Goal: Transaction & Acquisition: Book appointment/travel/reservation

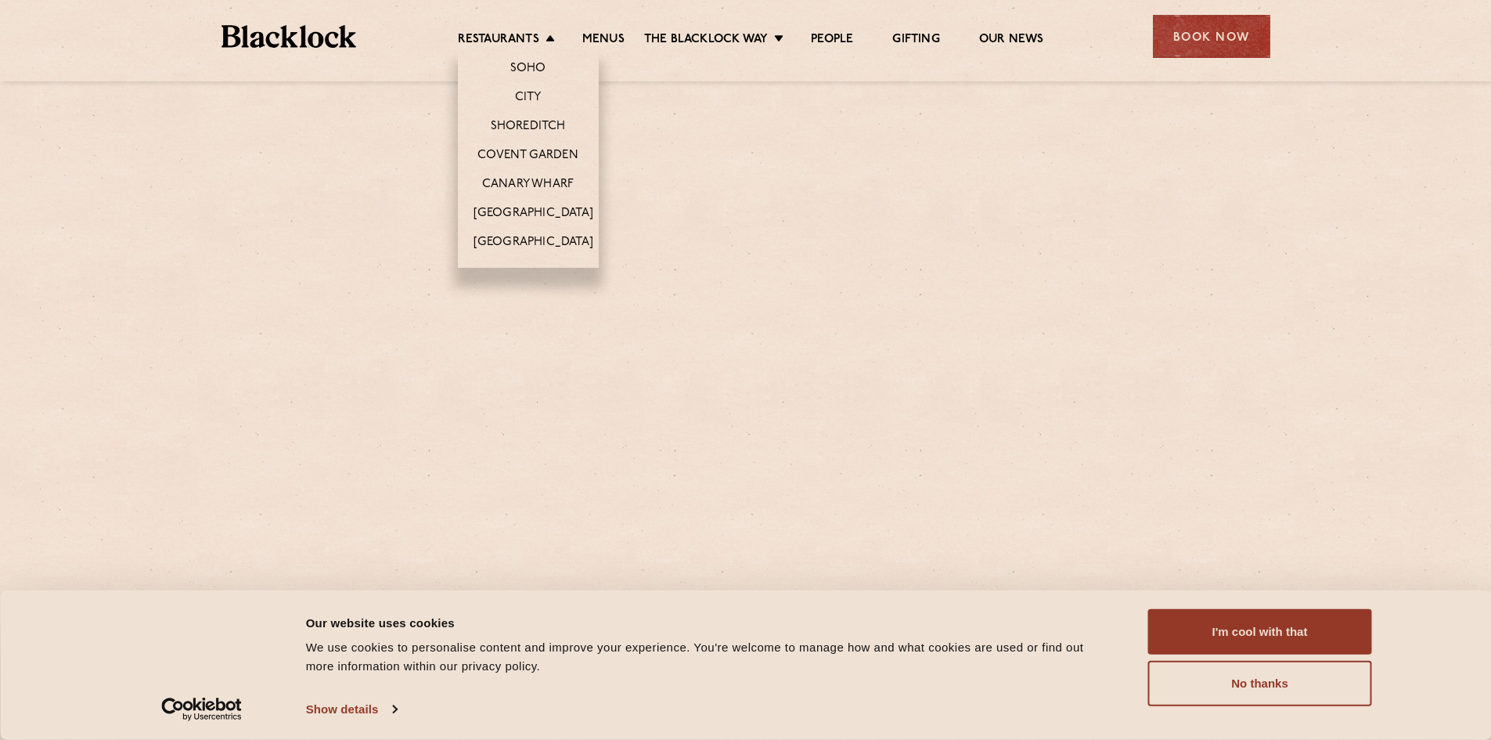
click at [548, 35] on li "Restaurants [GEOGRAPHIC_DATA] [GEOGRAPHIC_DATA] [GEOGRAPHIC_DATA] [GEOGRAPHIC_D…" at bounding box center [510, 40] width 105 height 17
click at [544, 207] on link "[GEOGRAPHIC_DATA]" at bounding box center [534, 214] width 120 height 17
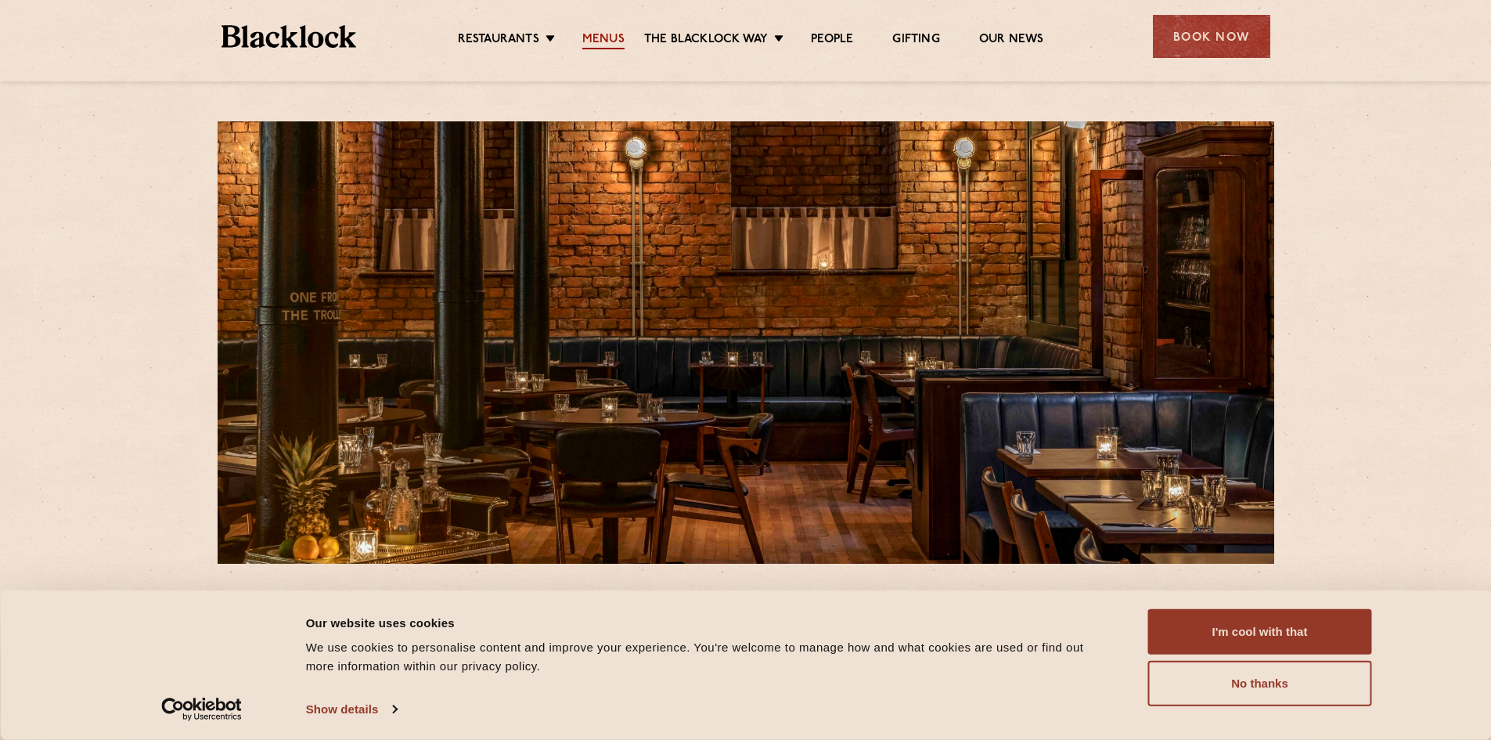
click at [612, 33] on link "Menus" at bounding box center [603, 40] width 42 height 17
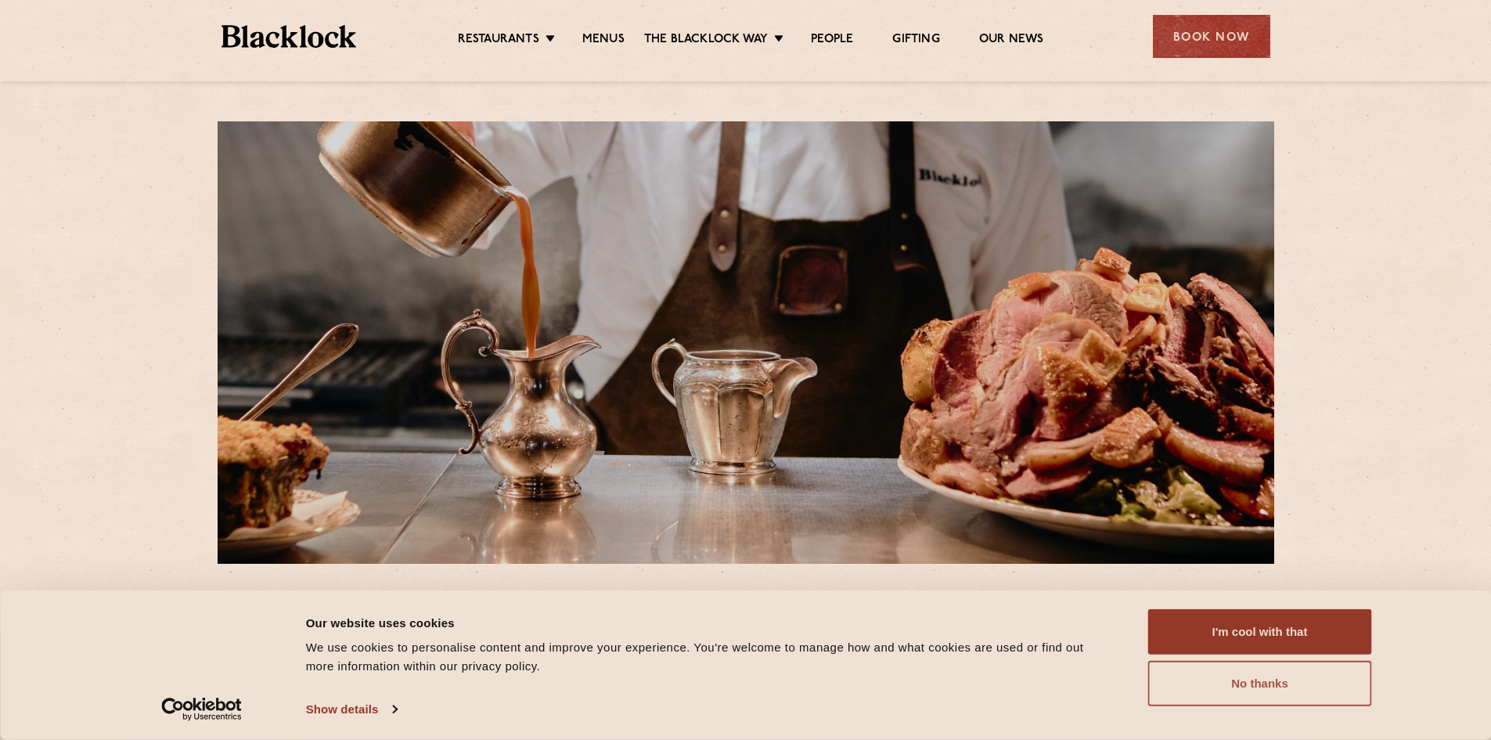
click at [1303, 686] on button "No thanks" at bounding box center [1260, 683] width 224 height 45
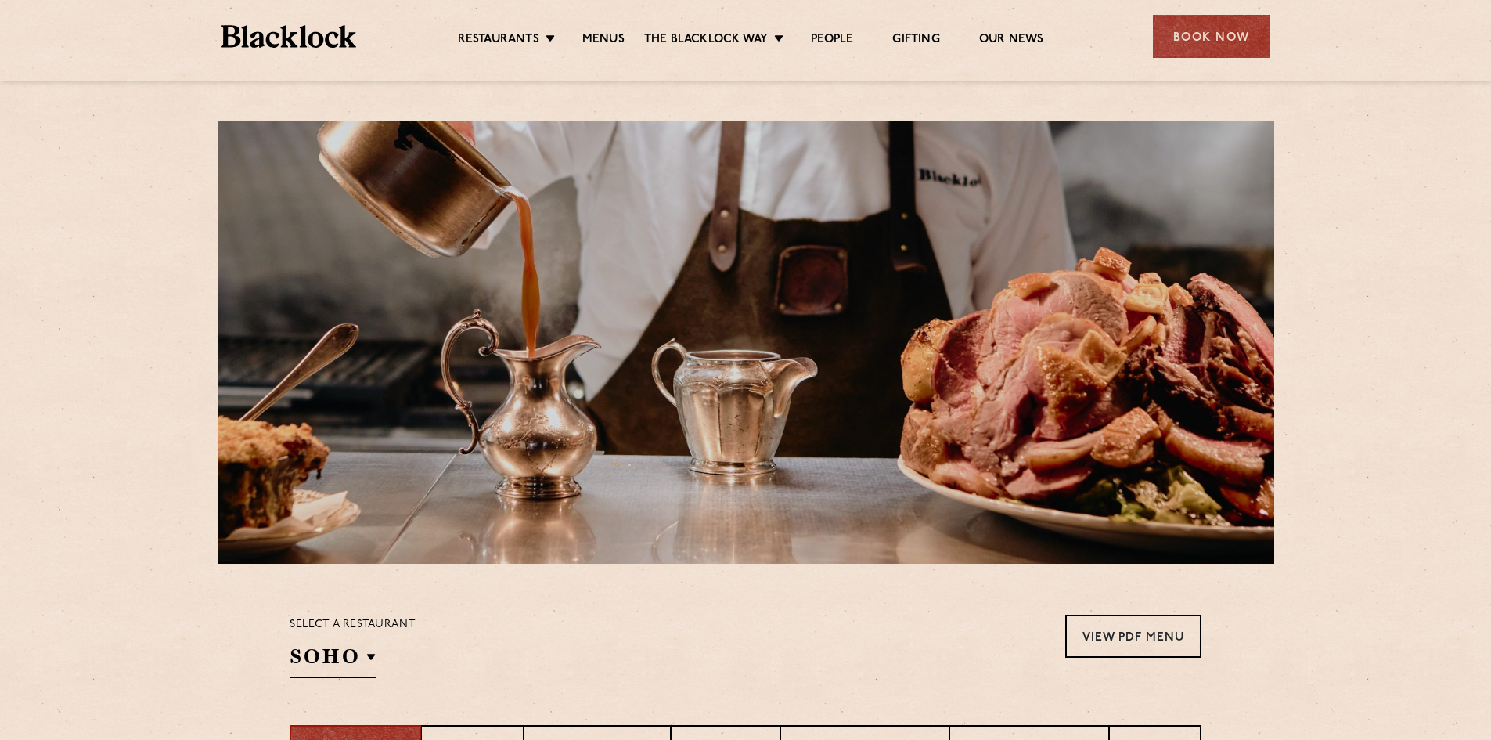
scroll to position [391, 0]
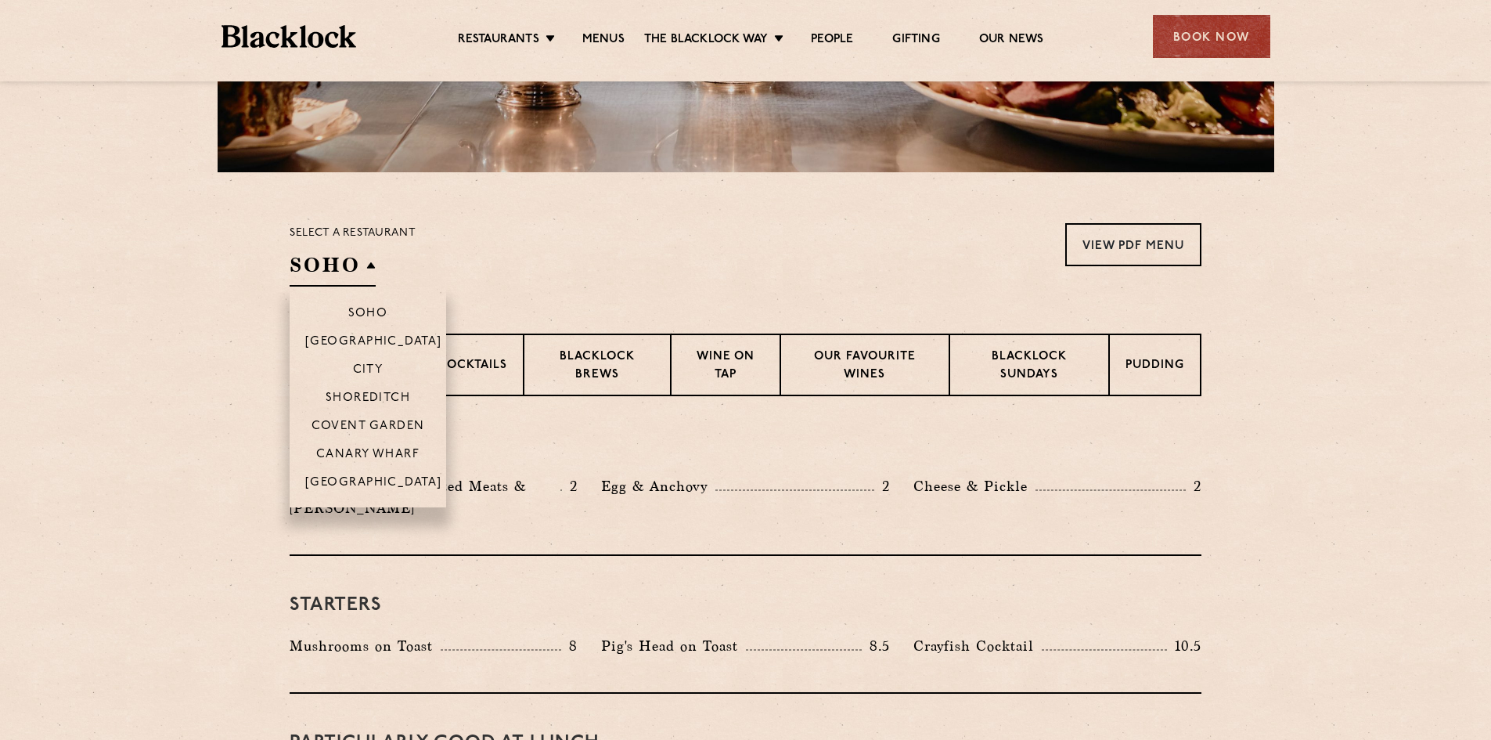
click at [352, 276] on h2 "SOHO" at bounding box center [333, 268] width 86 height 35
click at [387, 481] on p "[GEOGRAPHIC_DATA]" at bounding box center [373, 484] width 137 height 16
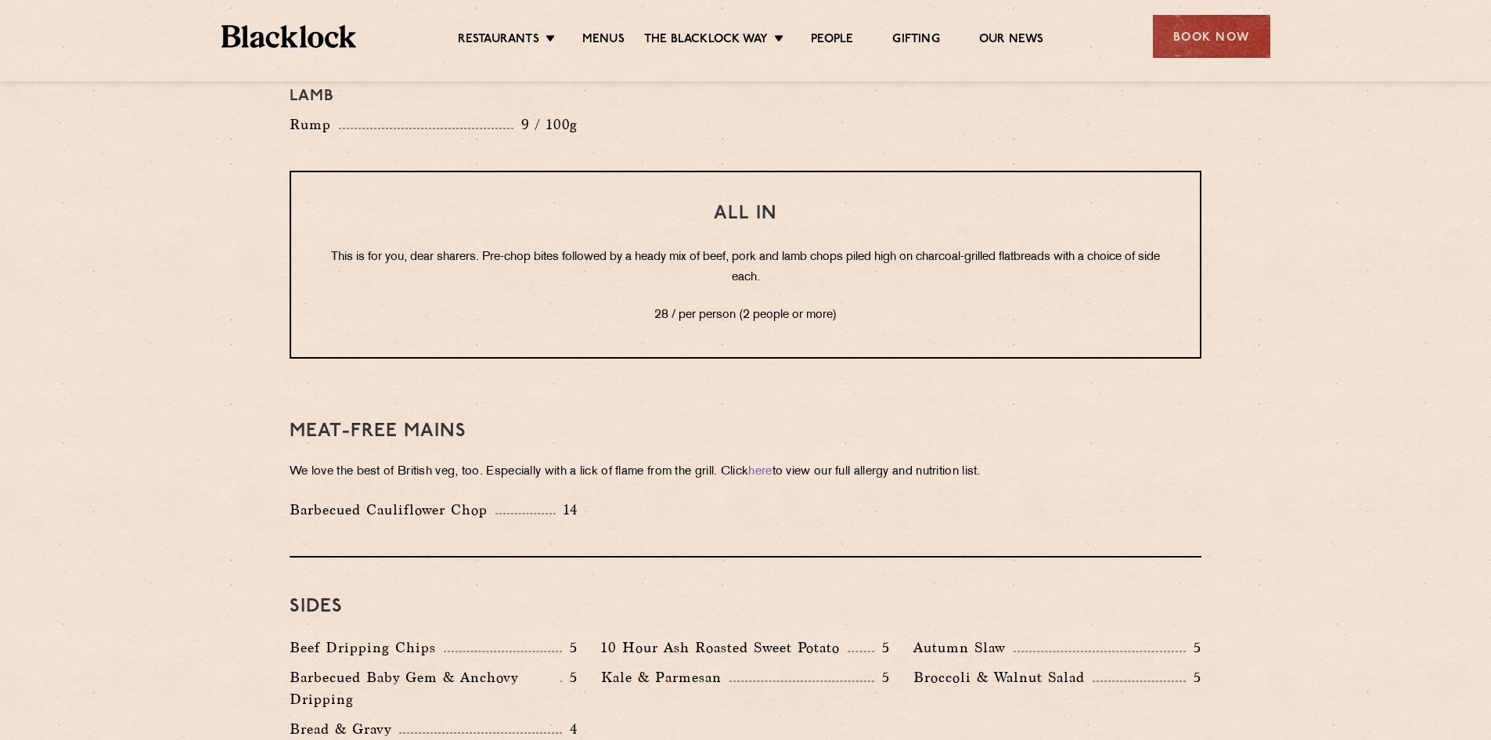
scroll to position [1826, 0]
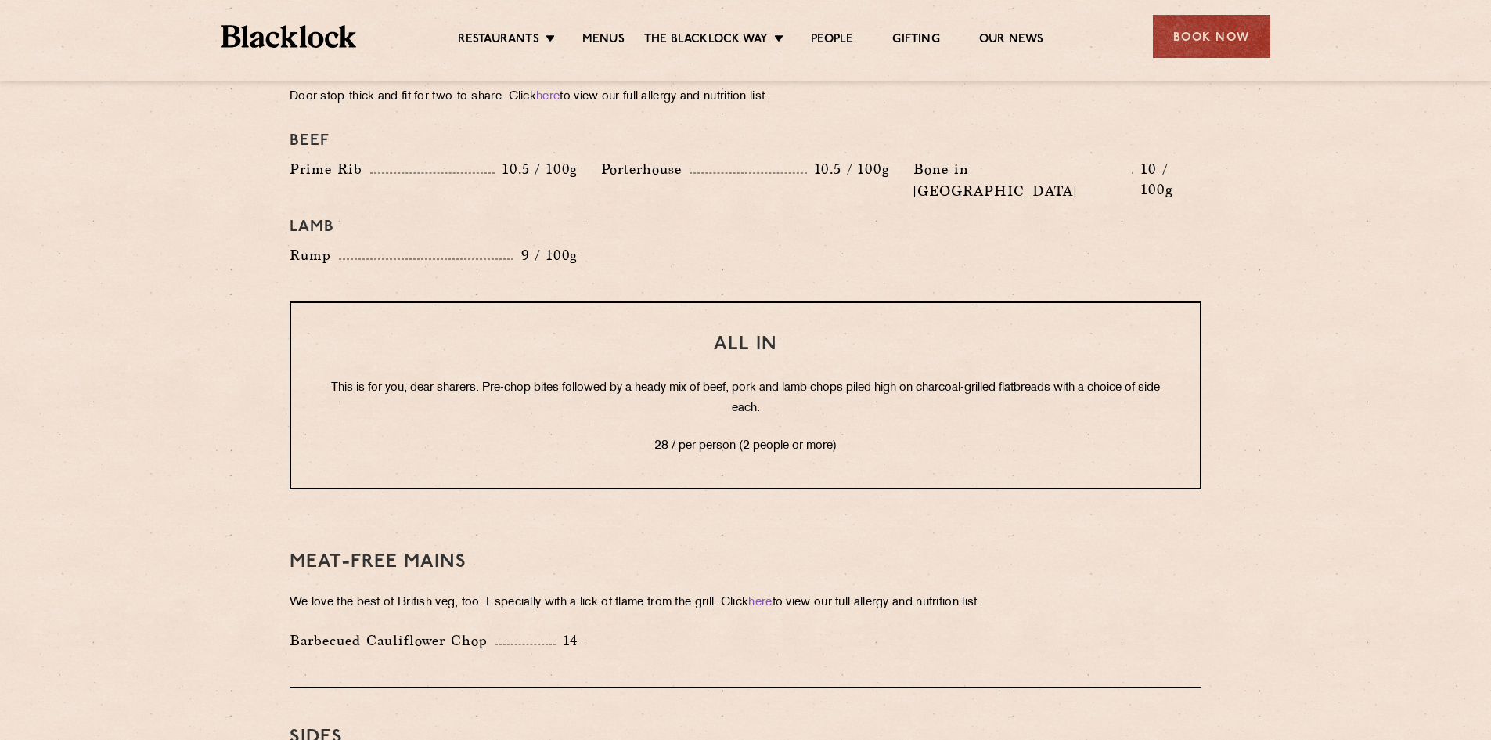
click at [719, 378] on p "This is for you, dear sharers. Pre-chop bites followed by a heady mix of beef, …" at bounding box center [746, 398] width 846 height 41
click at [759, 378] on p "This is for you, dear sharers. Pre-chop bites followed by a heady mix of beef, …" at bounding box center [746, 398] width 846 height 41
click at [799, 378] on p "This is for you, dear sharers. Pre-chop bites followed by a heady mix of beef, …" at bounding box center [746, 398] width 846 height 41
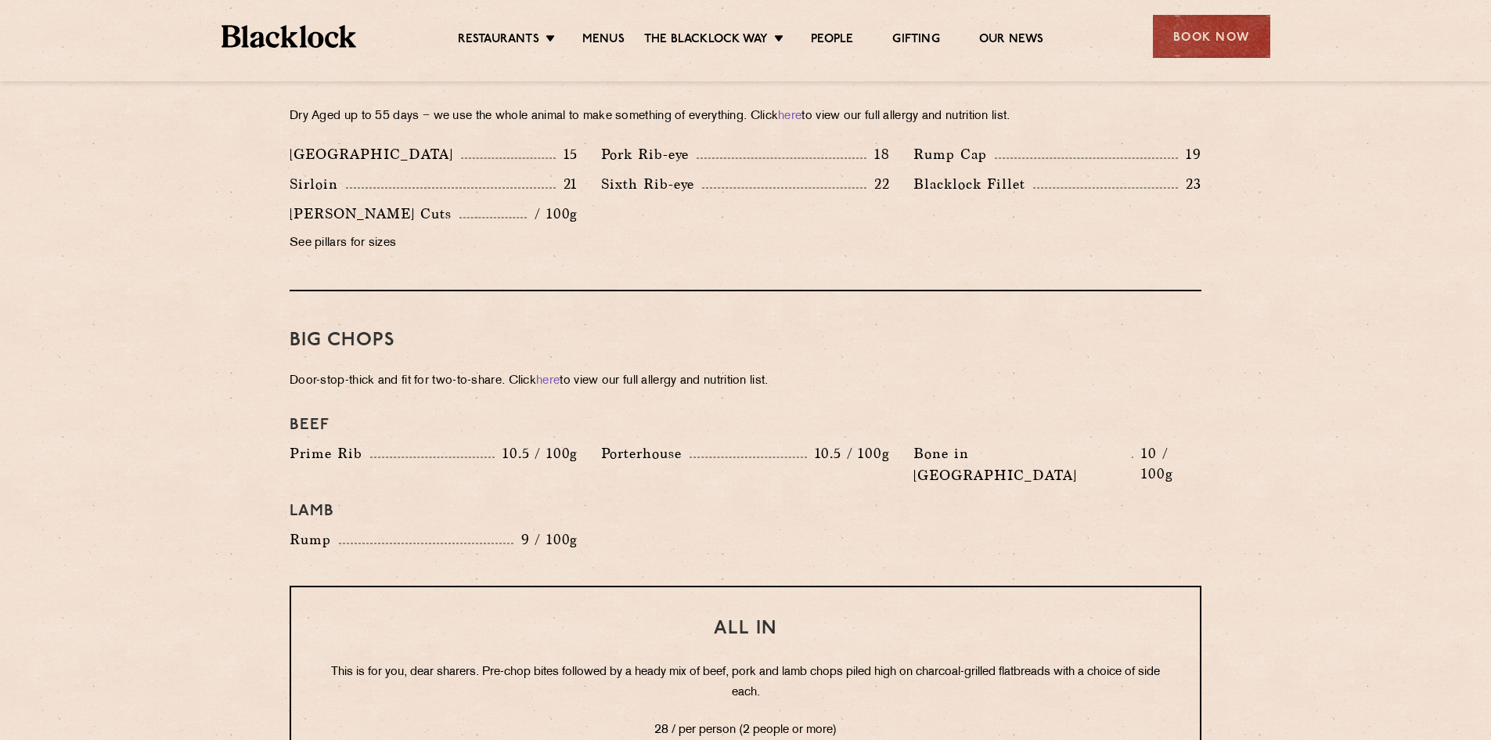
scroll to position [1435, 0]
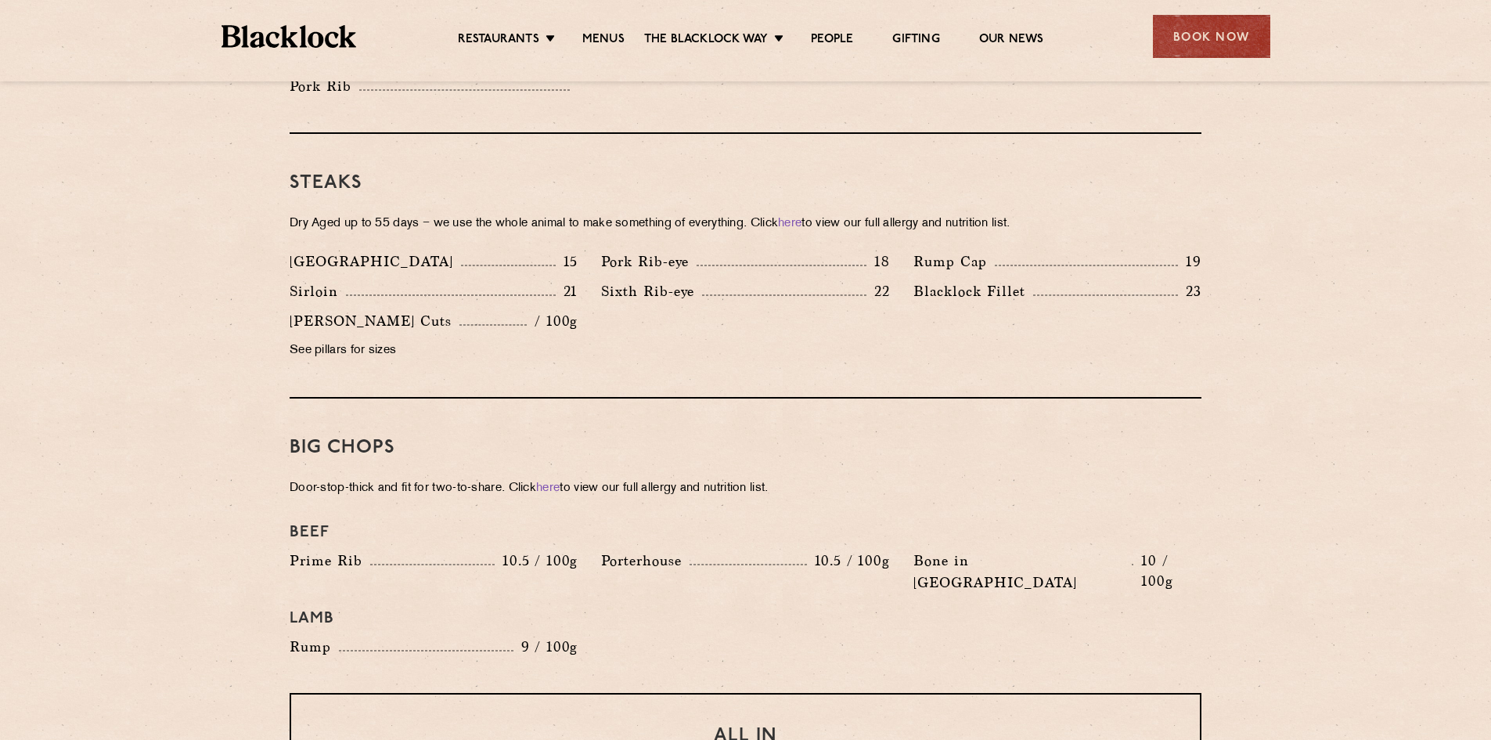
click at [231, 342] on section "Pre Chop Bites Blacklock Potted Meats & Kimchi 2 Egg & Anchovy 2 Cheese & Pickl…" at bounding box center [745, 494] width 1491 height 2283
click at [1164, 333] on div "Denver 15 Pork Rib-eye 18 Rump Cap 19 Sirloin 21 22 23" at bounding box center [745, 309] width 935 height 119
click at [1216, 42] on div "Book Now" at bounding box center [1211, 36] width 117 height 43
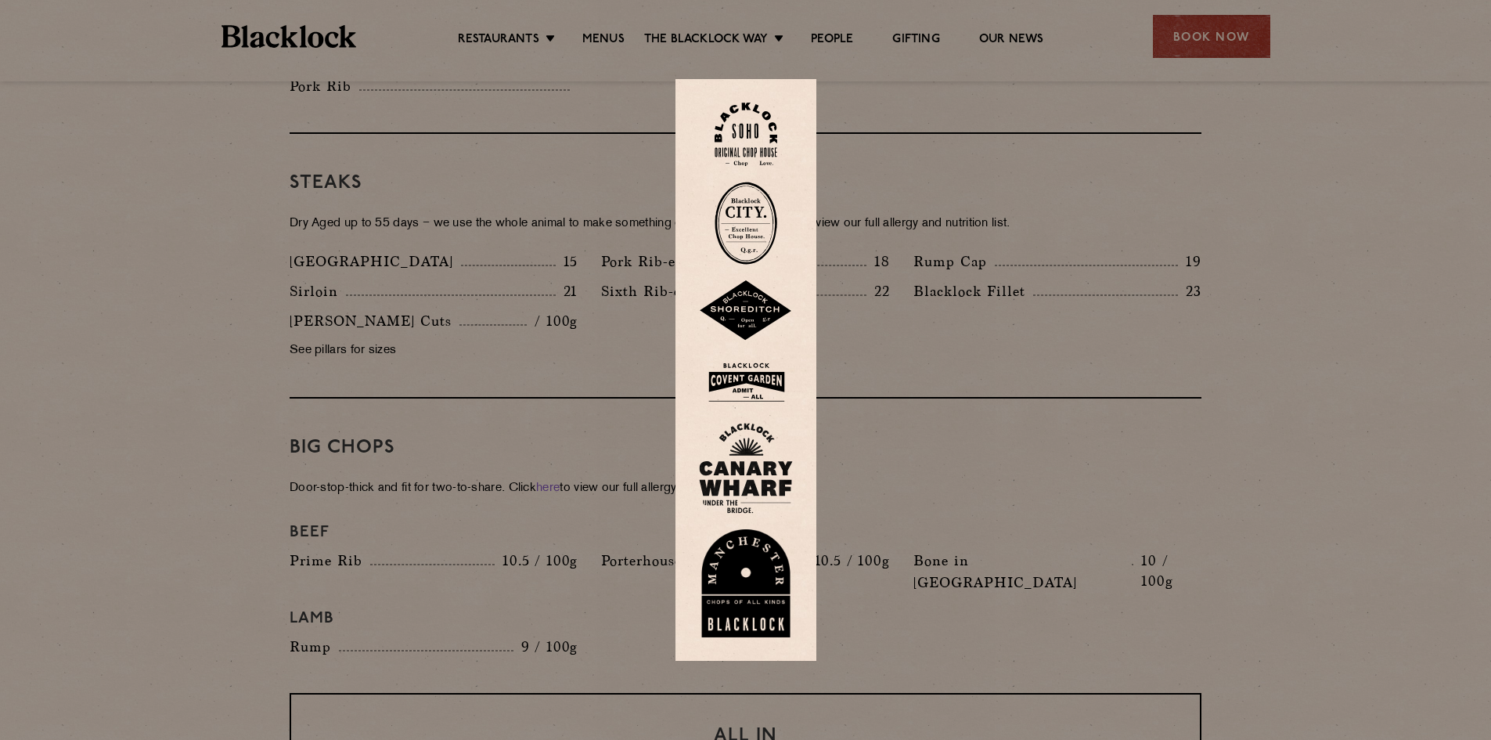
click at [741, 587] on img at bounding box center [746, 583] width 94 height 108
